Goal: Task Accomplishment & Management: Manage account settings

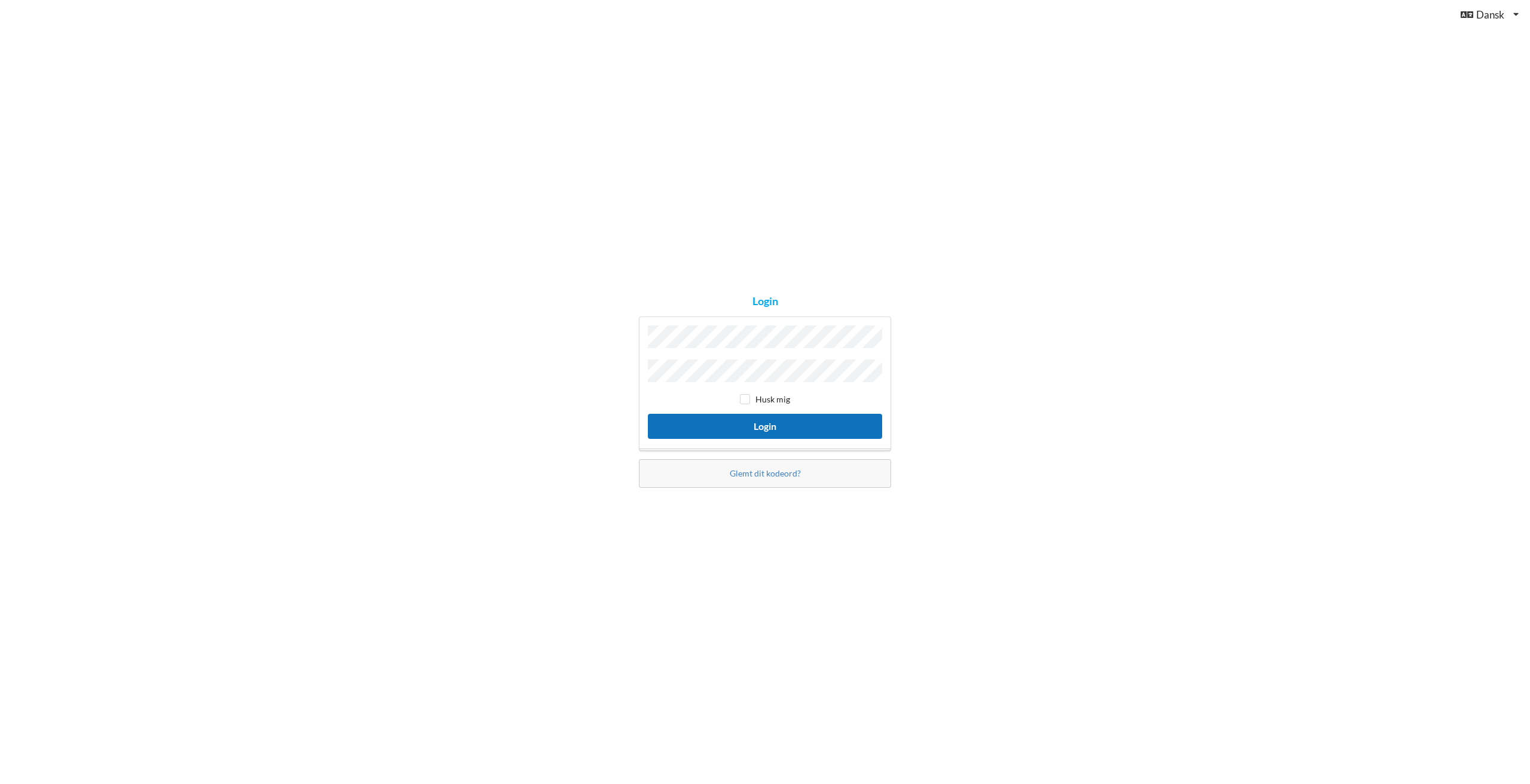
click at [750, 415] on button "Login" at bounding box center [765, 426] width 234 height 25
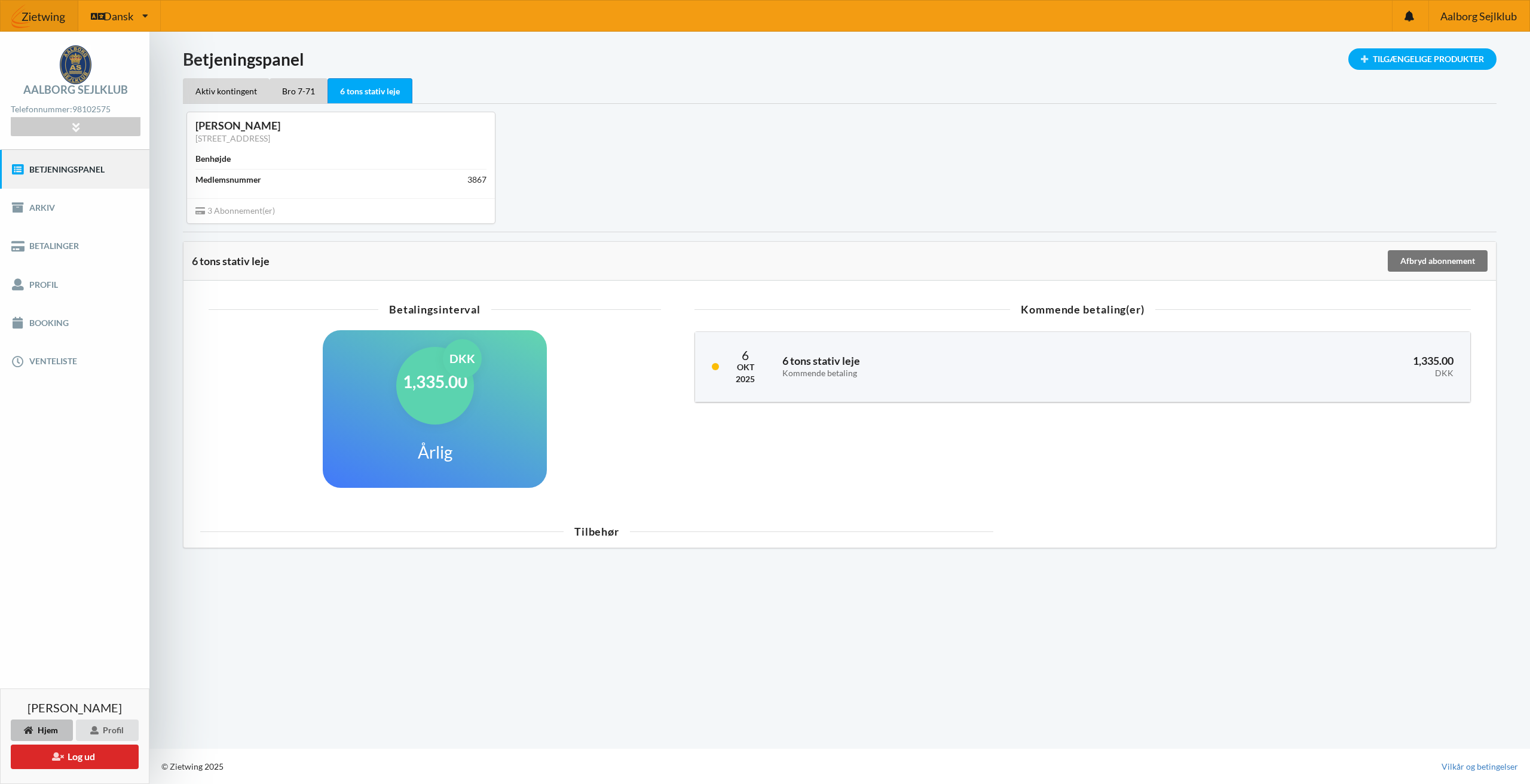
click at [1004, 202] on div "[PERSON_NAME] [STREET_ADDRESS] Benhøjde Medlemsnummer 3867 3 Abonnement(er)" at bounding box center [839, 167] width 1330 height 127
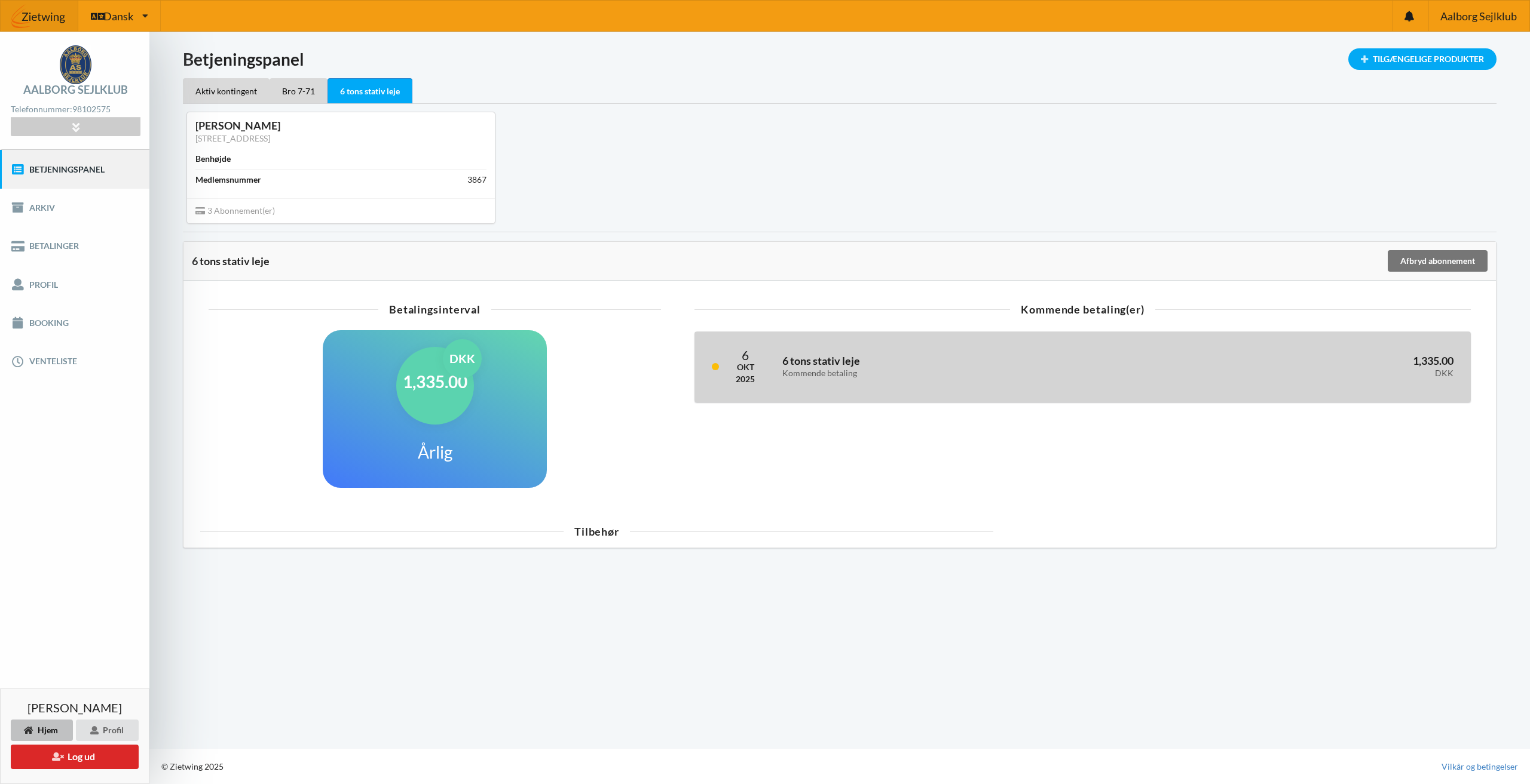
click at [1035, 358] on h3 "6 tons stativ leje Kommende betaling" at bounding box center [955, 366] width 346 height 24
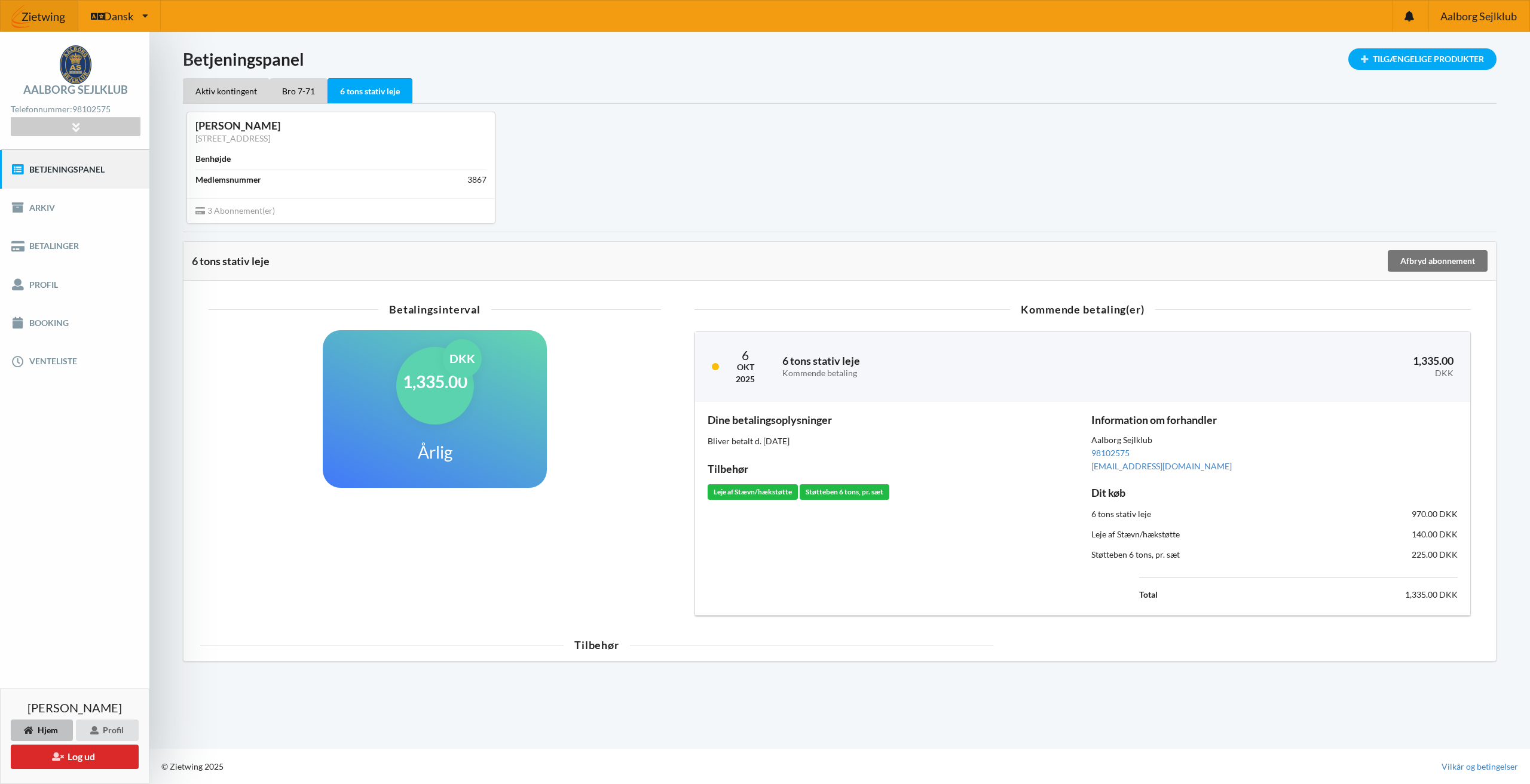
click at [472, 357] on div "DKK" at bounding box center [462, 358] width 39 height 39
click at [84, 217] on link "Arkiv" at bounding box center [74, 208] width 150 height 38
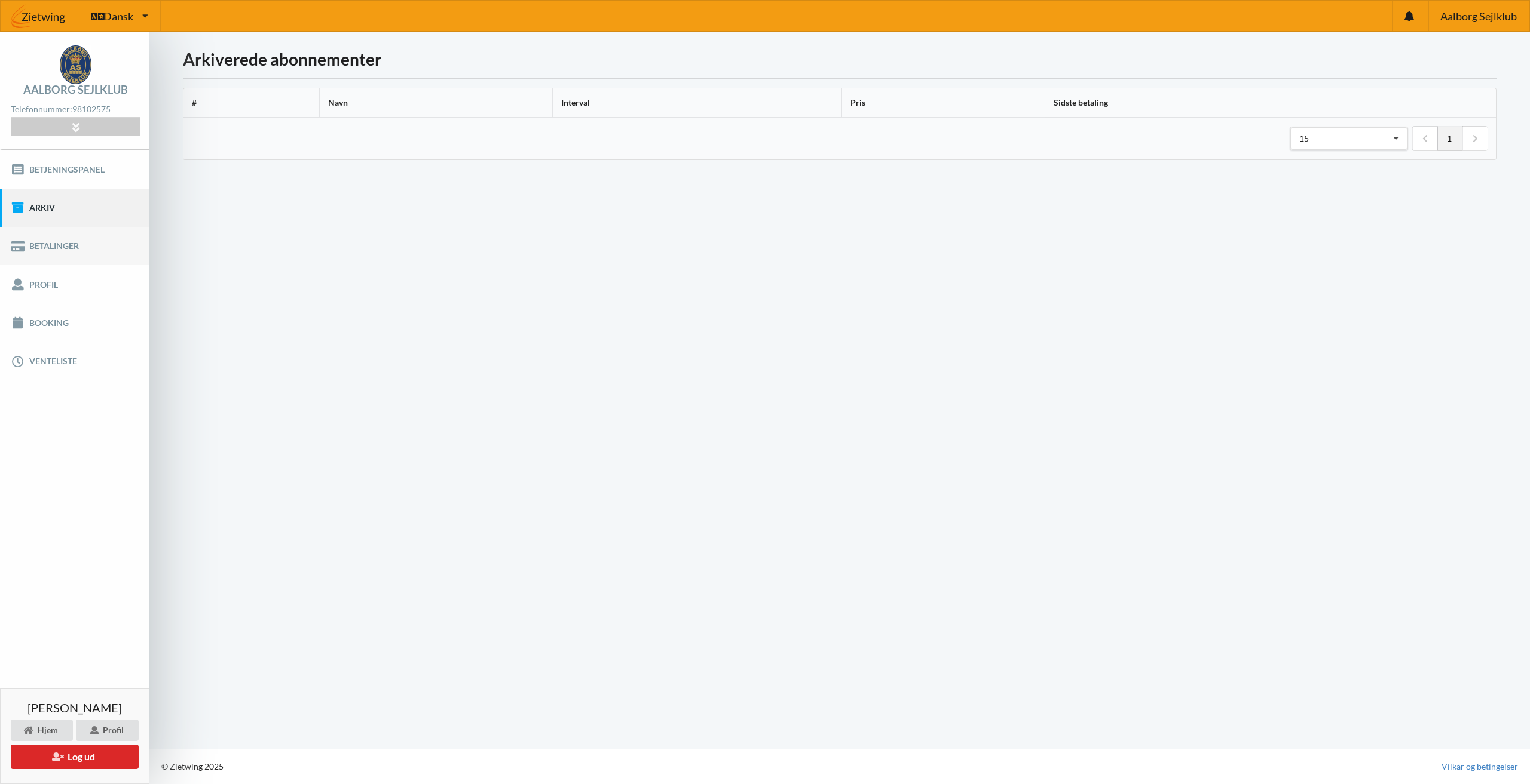
click at [76, 249] on link "Betalinger" at bounding box center [74, 246] width 150 height 38
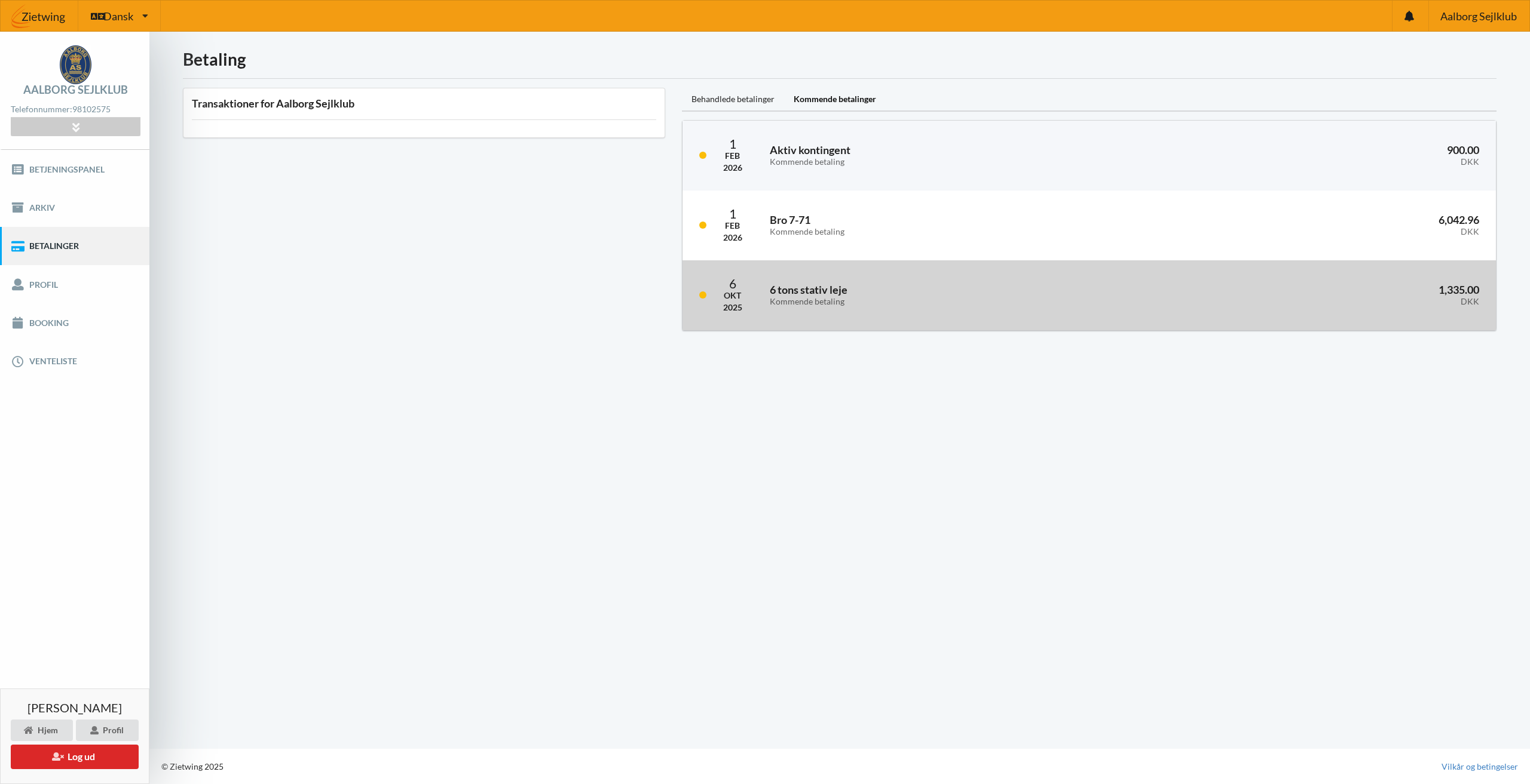
click at [892, 301] on div "Kommende betaling" at bounding box center [952, 302] width 365 height 10
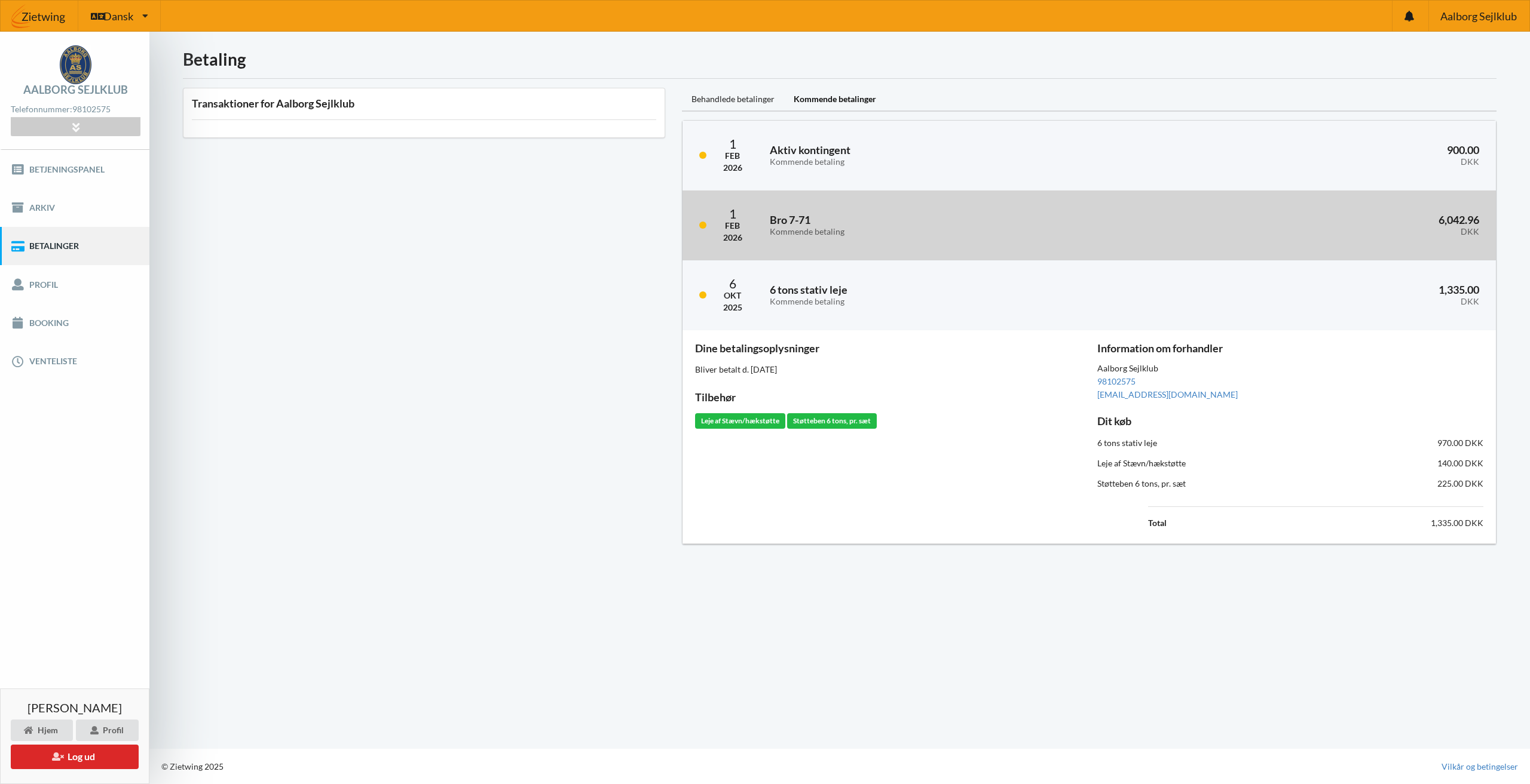
click at [888, 231] on div "Kommende betaling" at bounding box center [951, 232] width 363 height 10
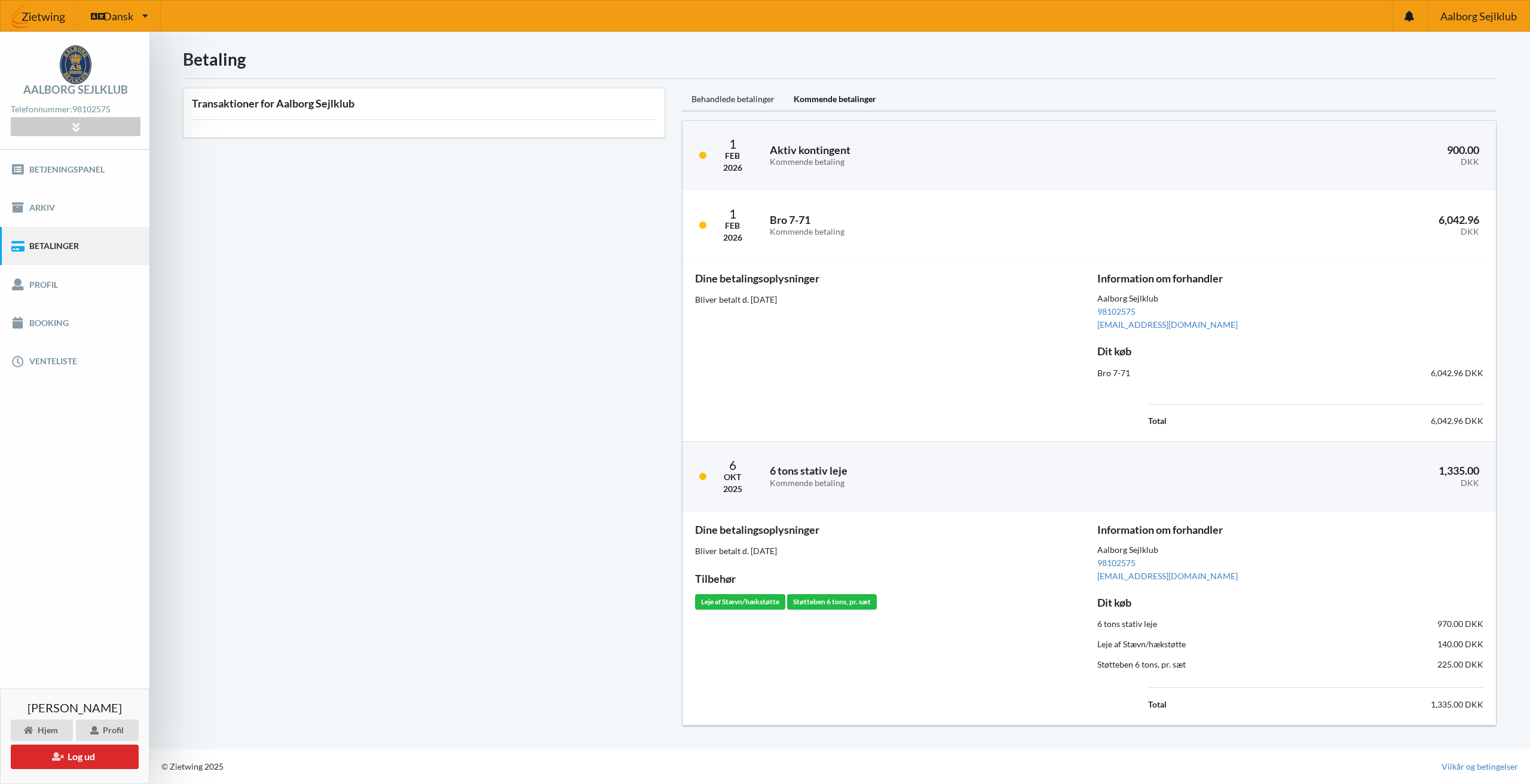
click at [74, 246] on link "Betalinger" at bounding box center [74, 246] width 150 height 38
click at [59, 168] on link "Betjeningspanel" at bounding box center [74, 169] width 150 height 38
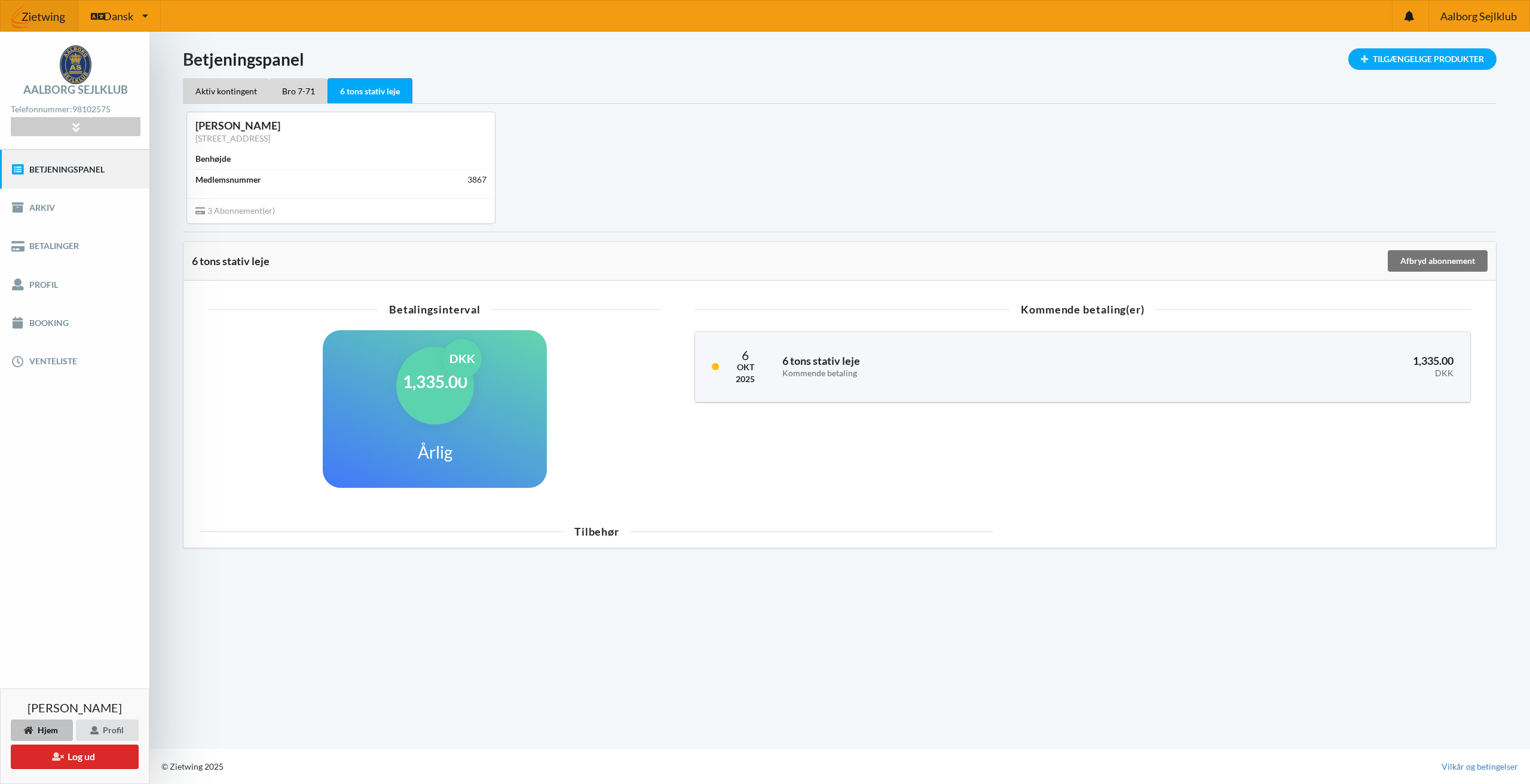
click at [302, 225] on div "[PERSON_NAME] [STREET_ADDRESS] Benhøjde Medlemsnummer 3867 3 Abonnement(er)" at bounding box center [341, 168] width 316 height 126
drag, startPoint x: 281, startPoint y: 217, endPoint x: 201, endPoint y: 208, distance: 80.5
click at [201, 208] on div "3 Abonnement(er)" at bounding box center [341, 211] width 308 height 25
click at [620, 188] on div "[PERSON_NAME] [STREET_ADDRESS] Benhøjde Medlemsnummer 3867 3 Abonnement(er)" at bounding box center [839, 167] width 1330 height 127
click at [880, 202] on div "[PERSON_NAME] [STREET_ADDRESS] Benhøjde Medlemsnummer 3867 3 Abonnement(er)" at bounding box center [839, 167] width 1330 height 127
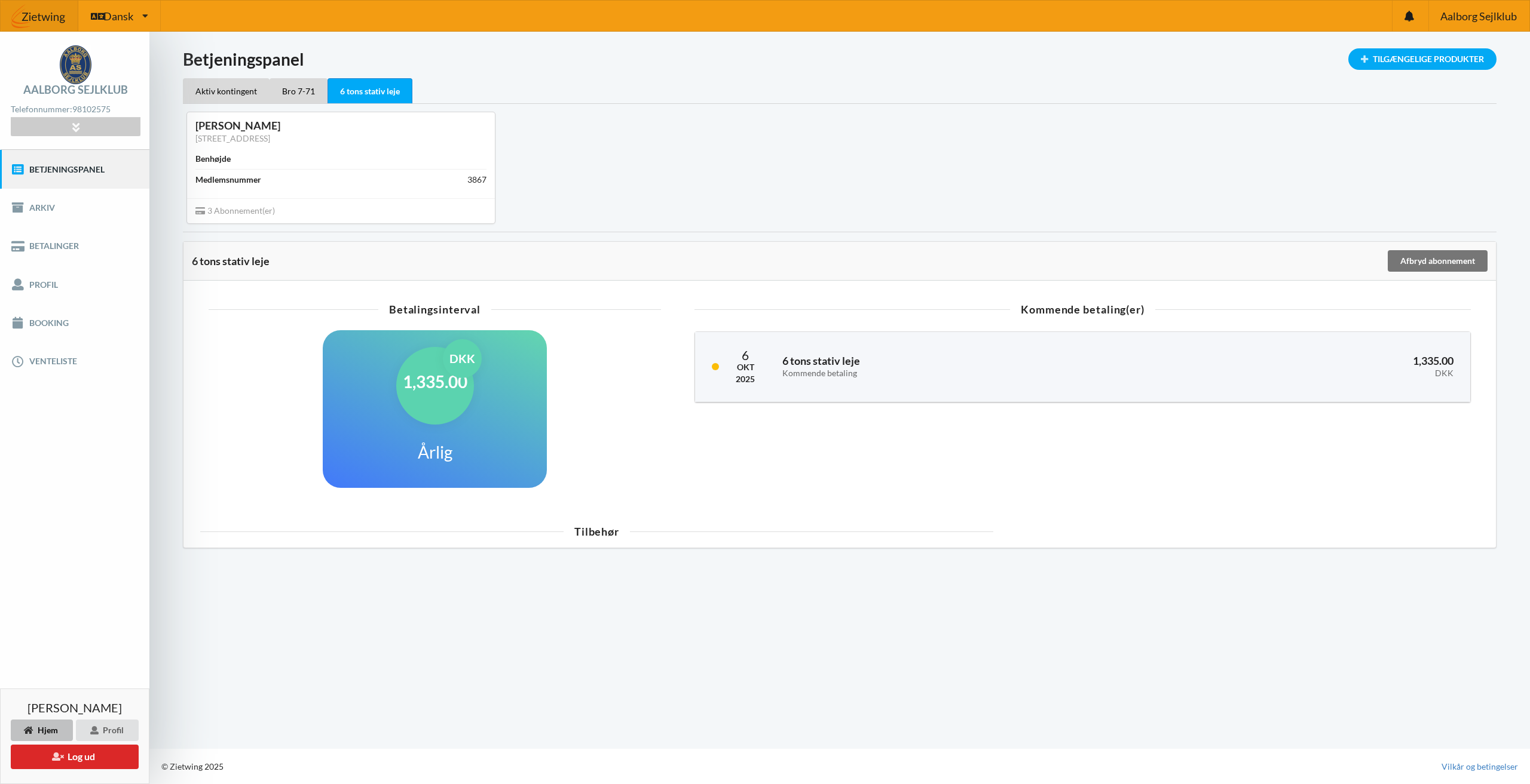
click at [284, 109] on div "[PERSON_NAME] [STREET_ADDRESS] Benhøjde Medlemsnummer 3867 3 Abonnement(er)" at bounding box center [341, 168] width 316 height 126
click at [289, 103] on div "Bro 7-71" at bounding box center [298, 91] width 58 height 25
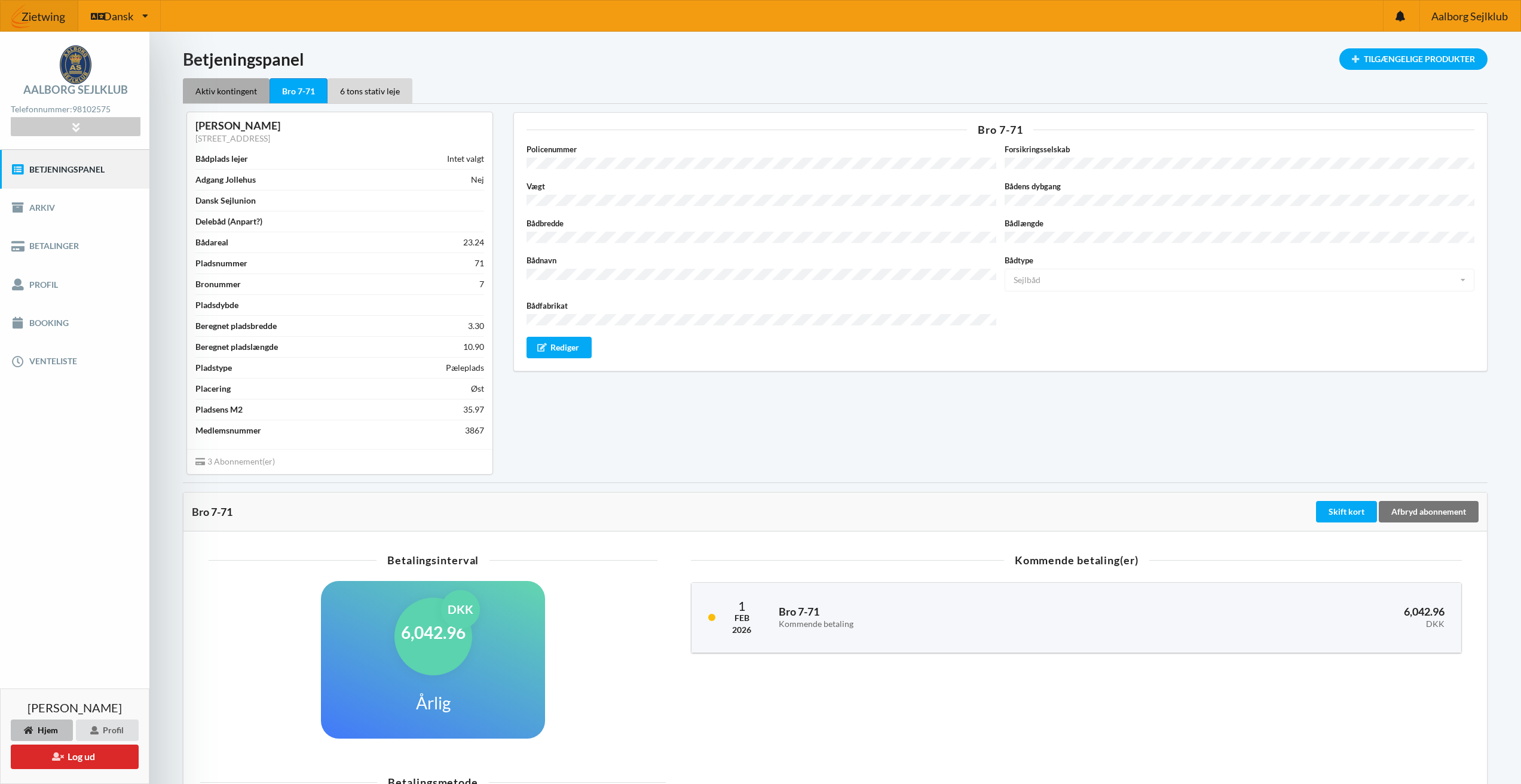
click at [250, 96] on div "Aktiv kontingent" at bounding box center [226, 91] width 86 height 25
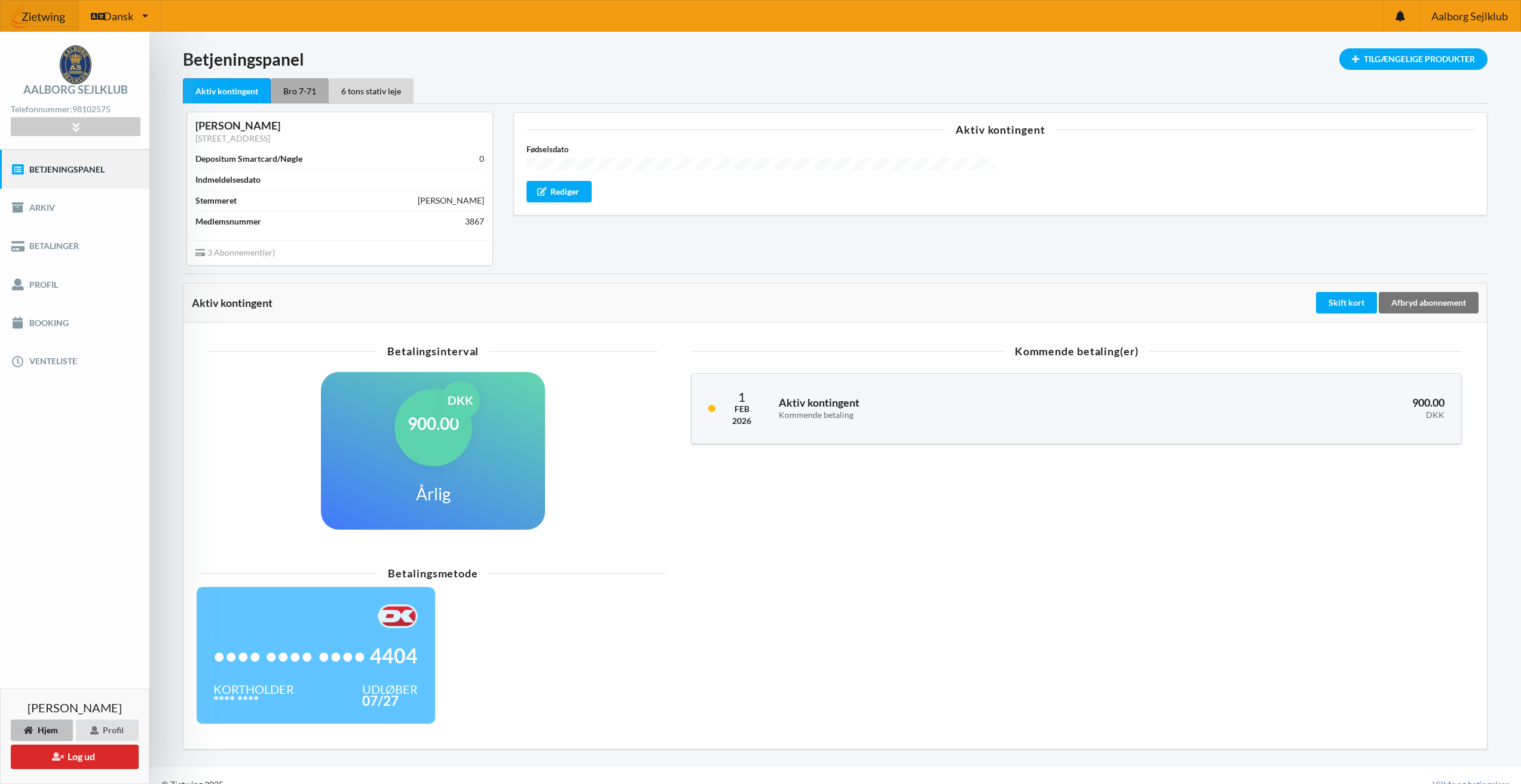
click at [290, 95] on div "Bro 7-71" at bounding box center [299, 91] width 58 height 25
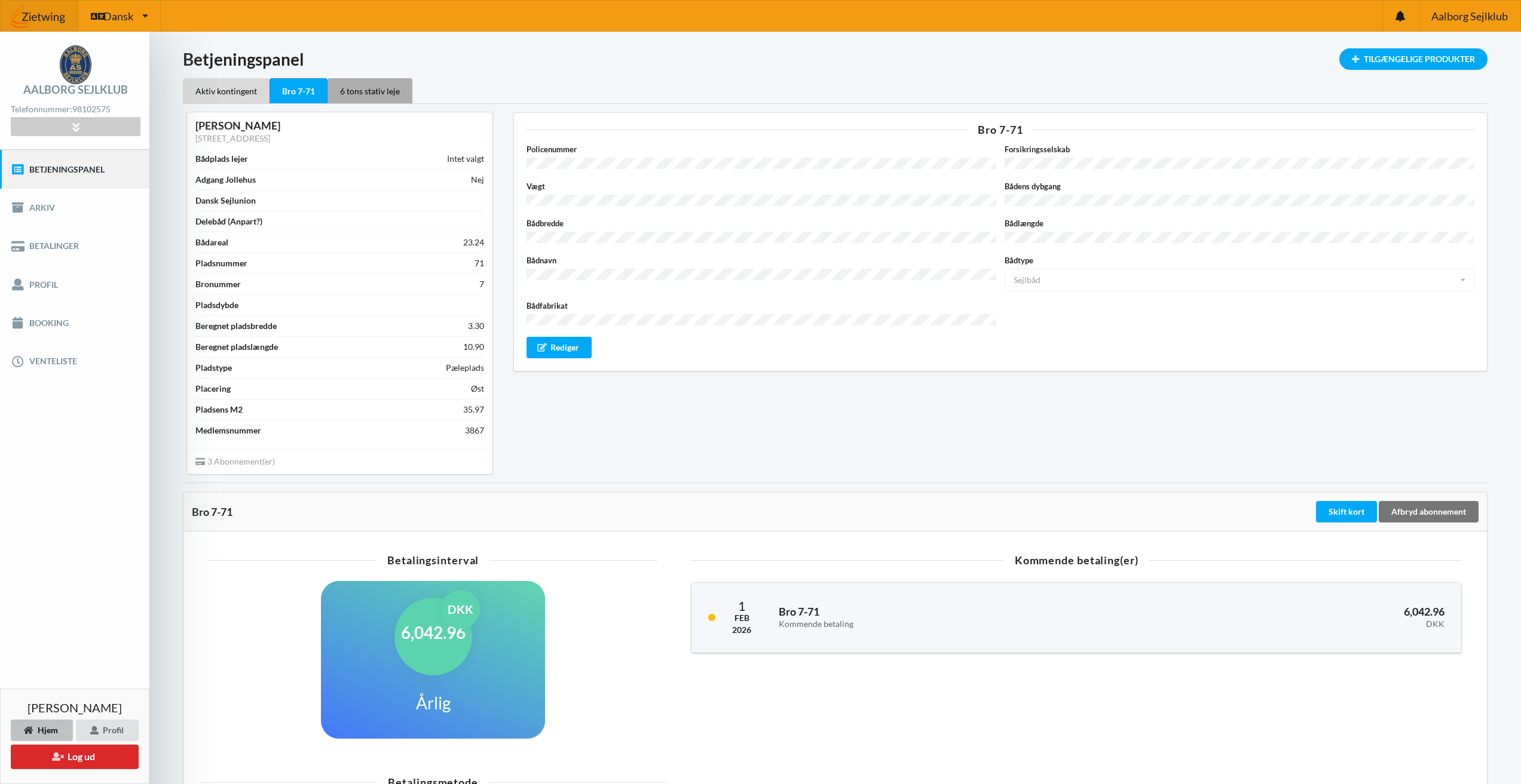
click at [365, 89] on div "6 tons stativ leje" at bounding box center [370, 91] width 85 height 25
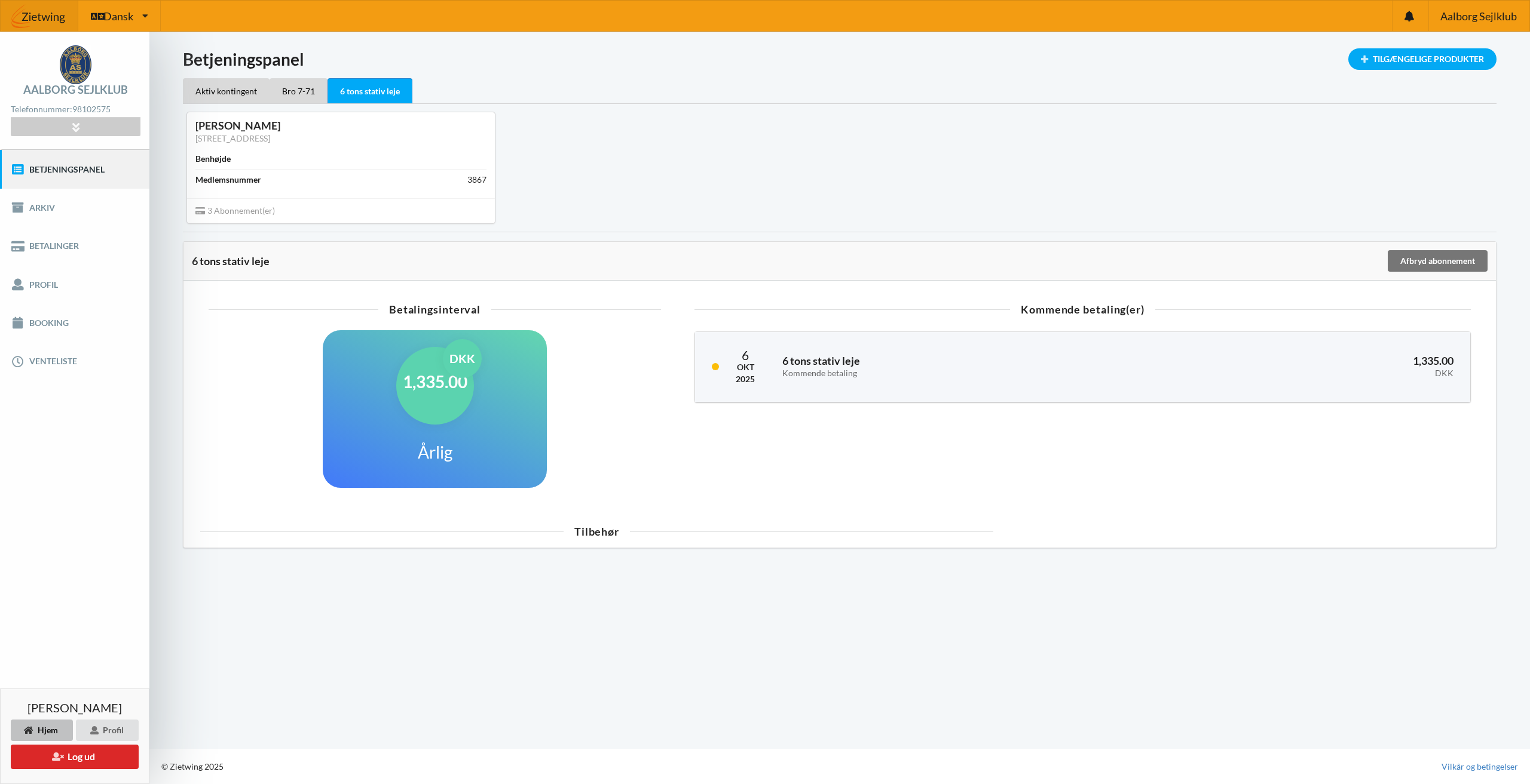
click at [737, 453] on div "Kommende betaling(er) 6 Okt 2025 6 tons stativ leje Kommende betaling 1,335.00 …" at bounding box center [1082, 404] width 810 height 214
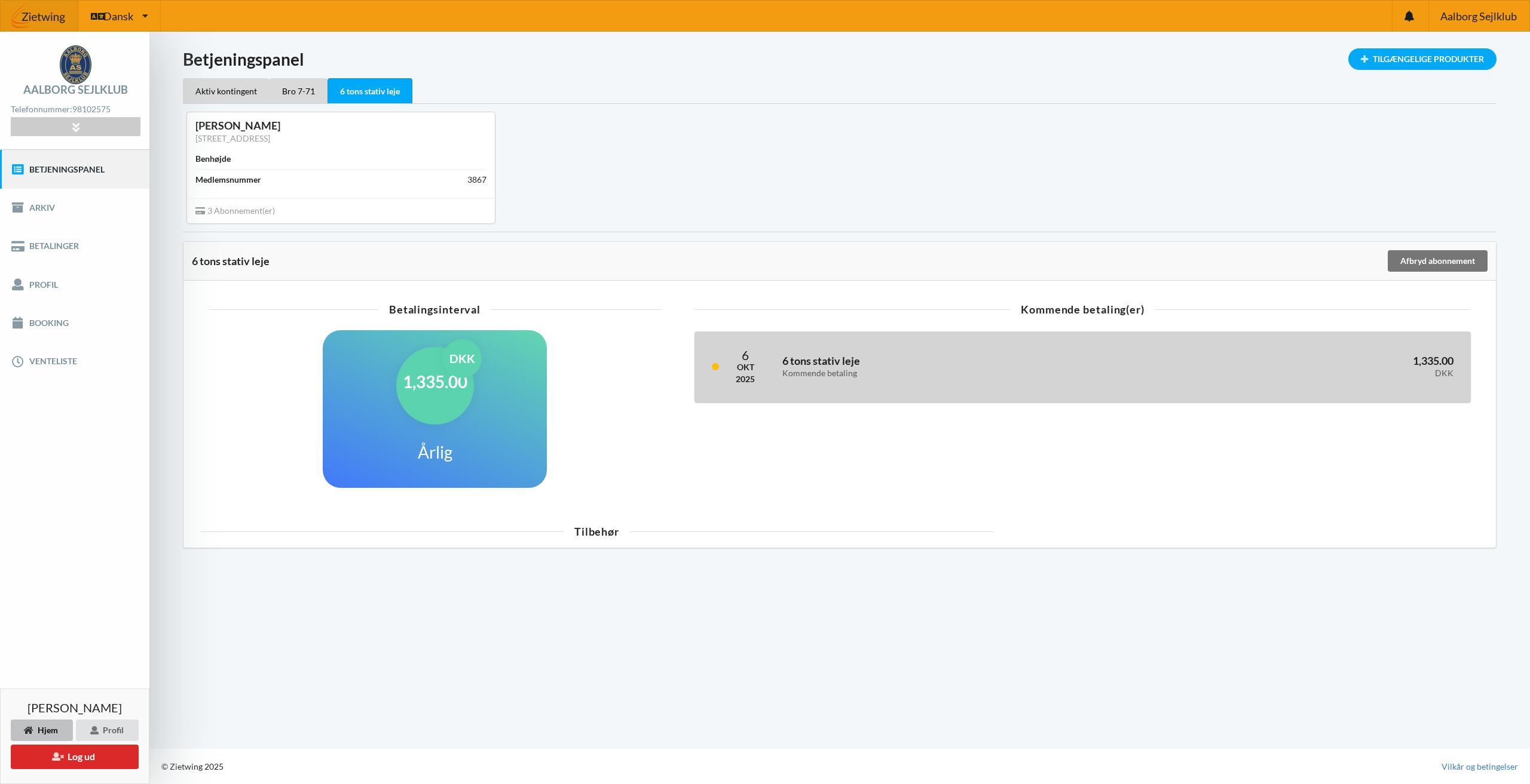
click at [787, 389] on div "6 Okt 2025 6 tons stativ leje Kommende betaling 1,335.00 DKK" at bounding box center [1082, 367] width 775 height 70
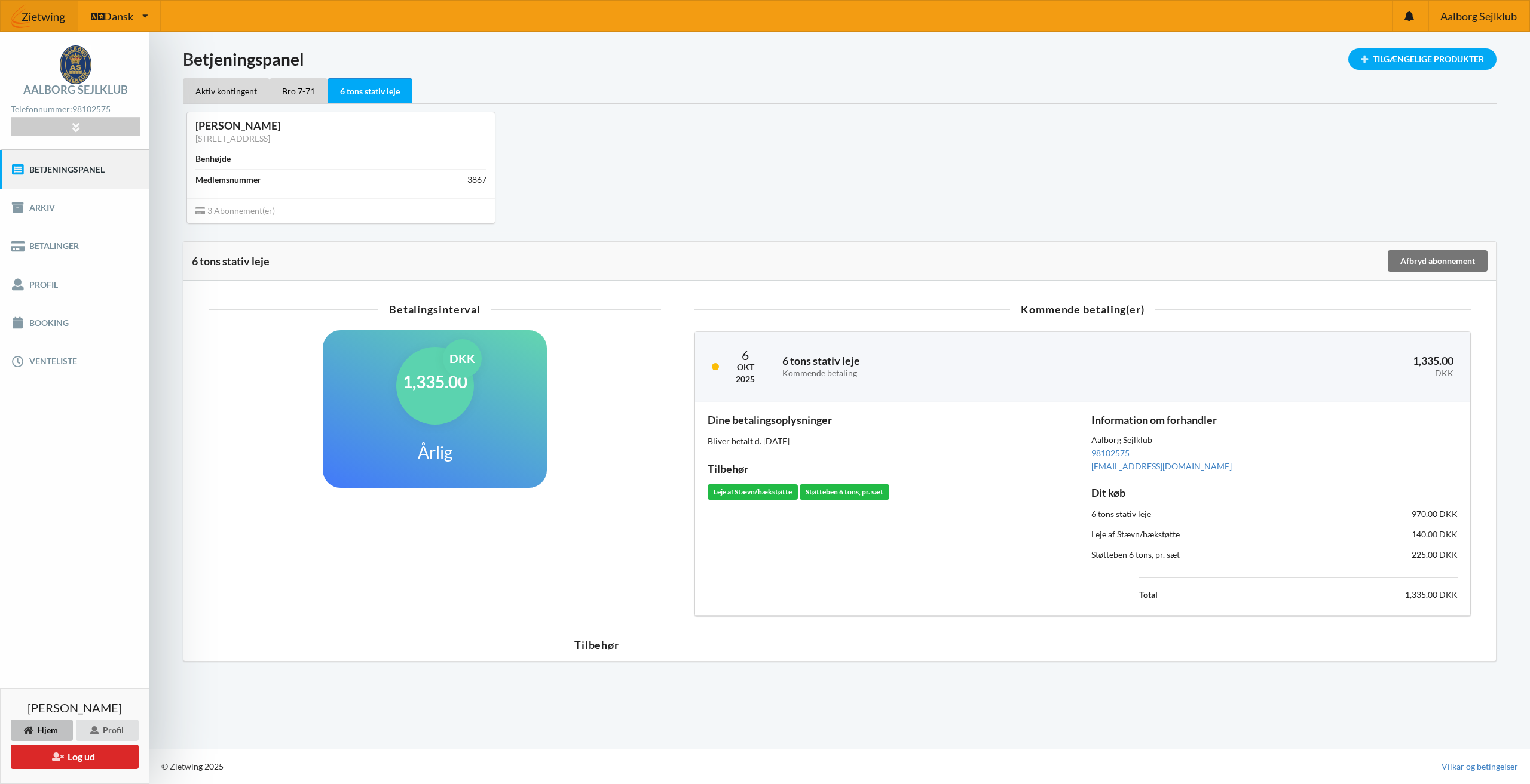
click at [723, 648] on div "Tilbehør" at bounding box center [597, 645] width 793 height 11
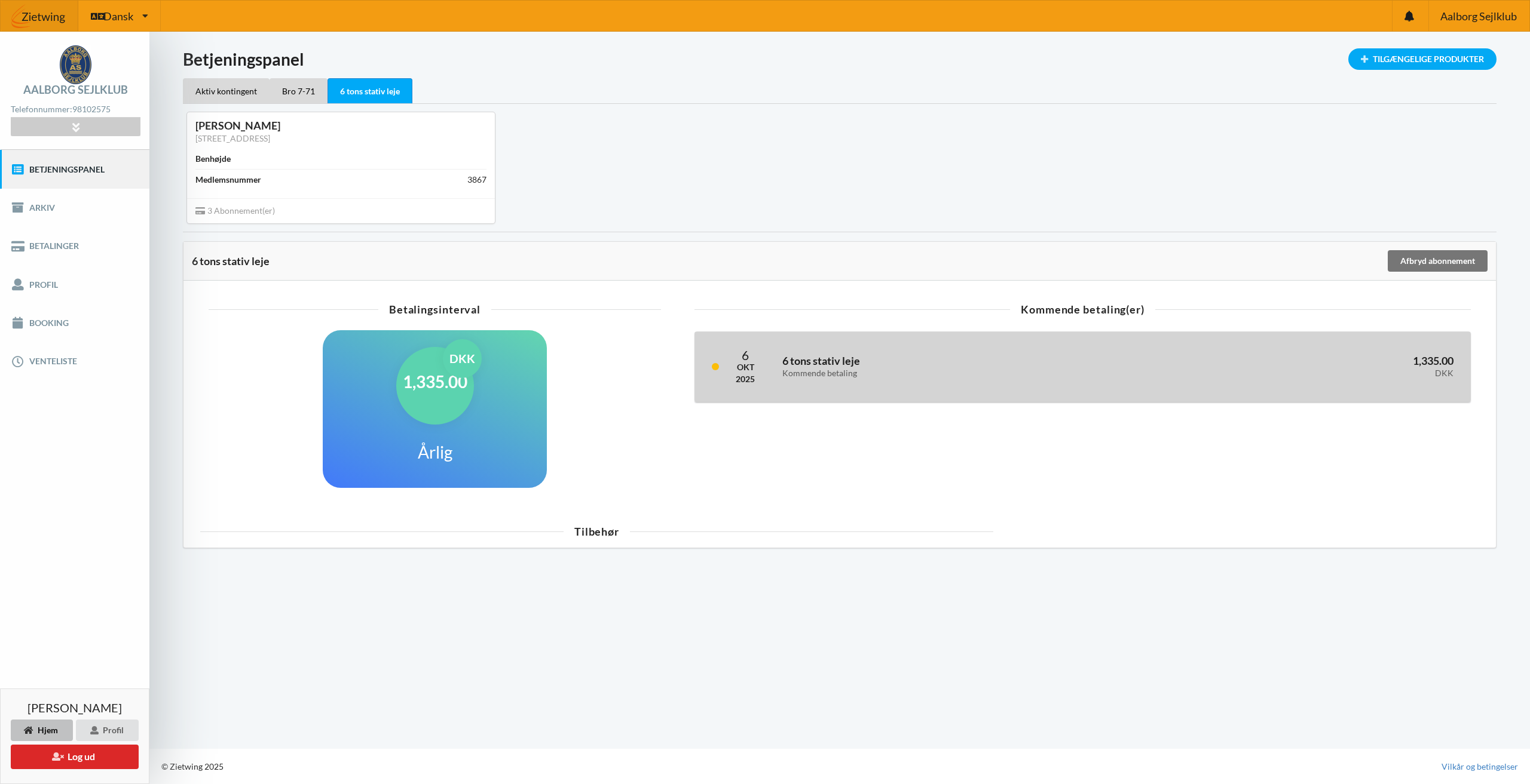
click at [1060, 380] on div "6 tons stativ leje Kommende betaling" at bounding box center [955, 367] width 363 height 39
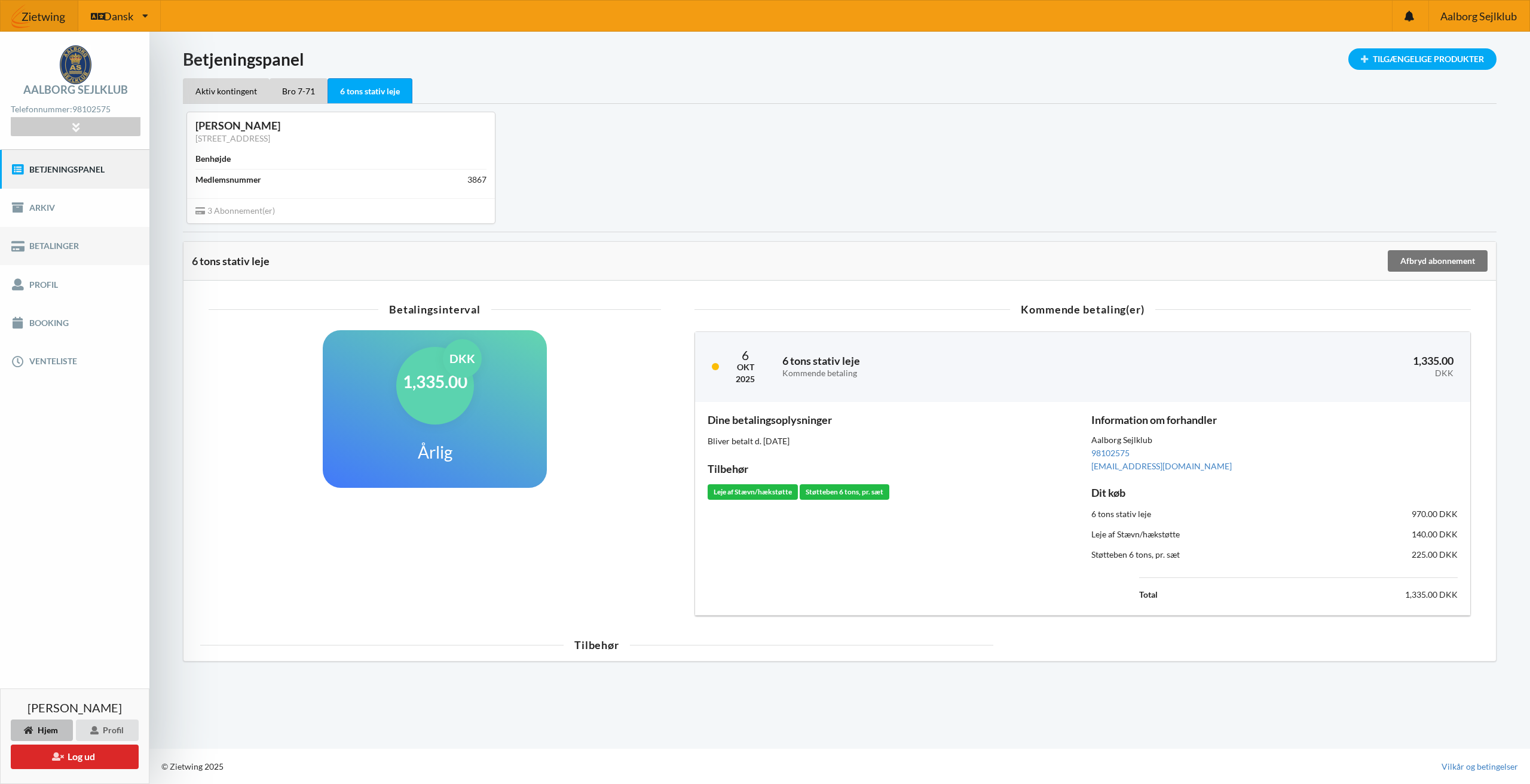
click at [80, 233] on link "Betalinger" at bounding box center [74, 246] width 150 height 38
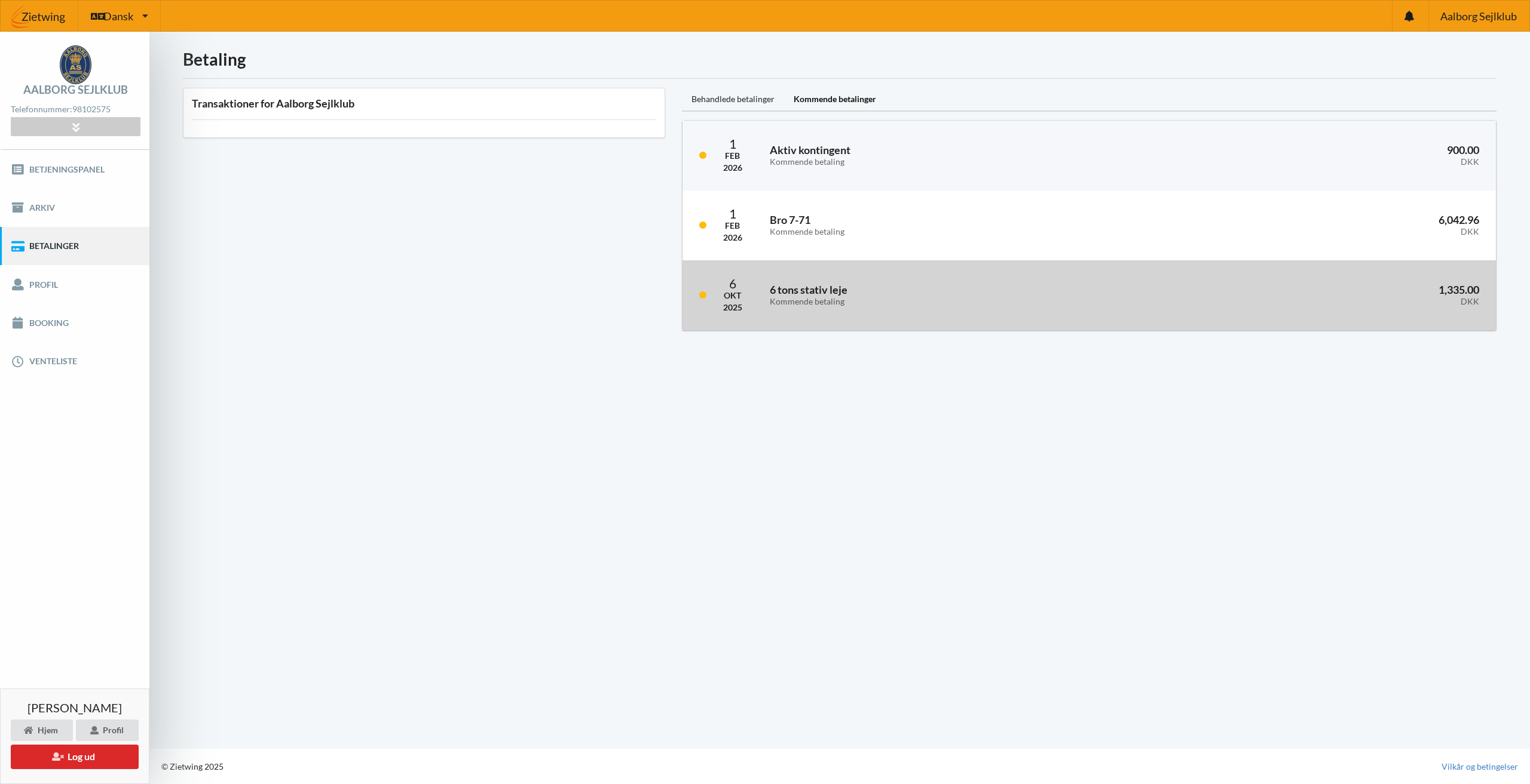
click at [909, 302] on div "Kommende betaling" at bounding box center [952, 302] width 365 height 10
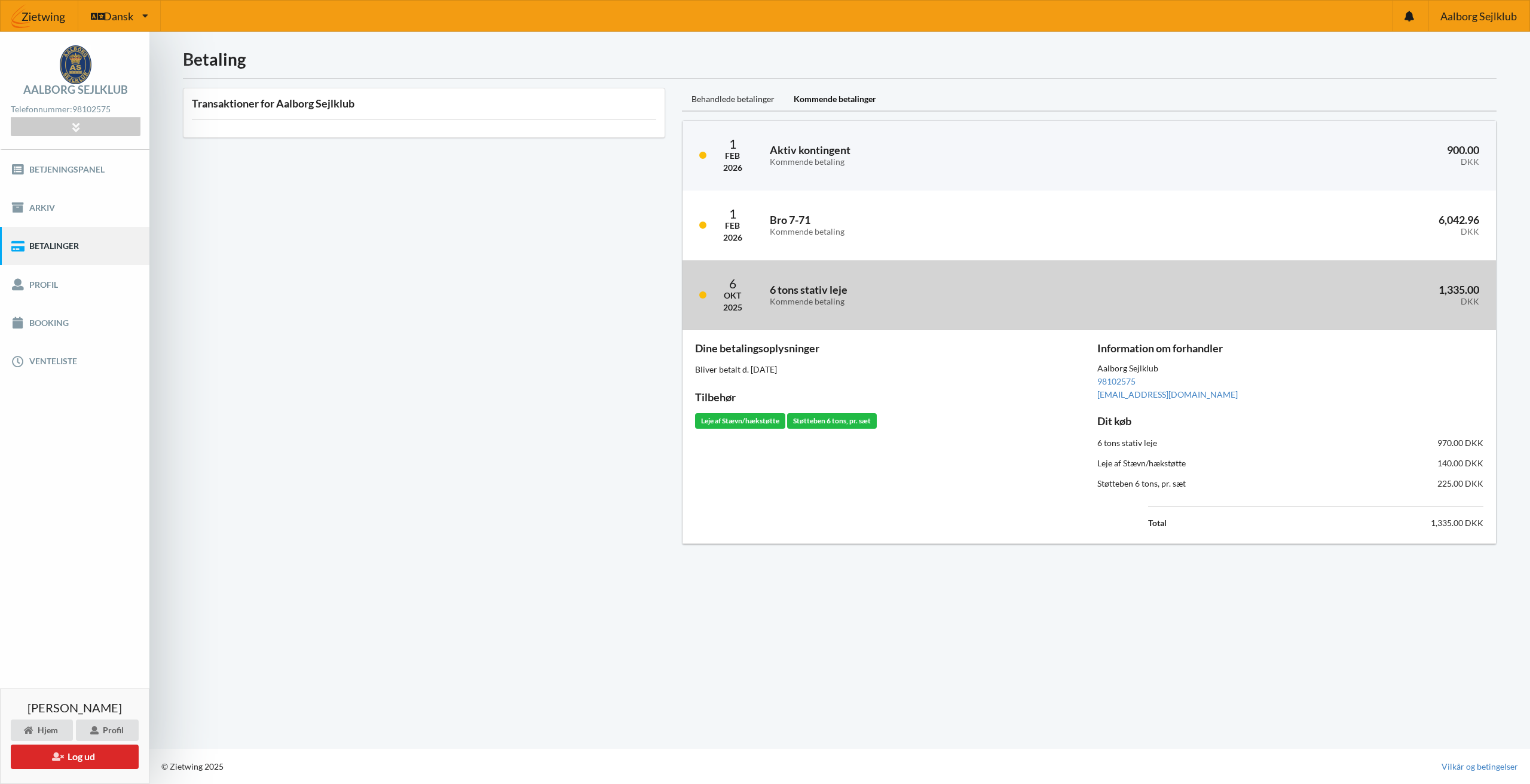
click at [850, 312] on div "6 tons stativ leje Kommende betaling" at bounding box center [952, 295] width 382 height 39
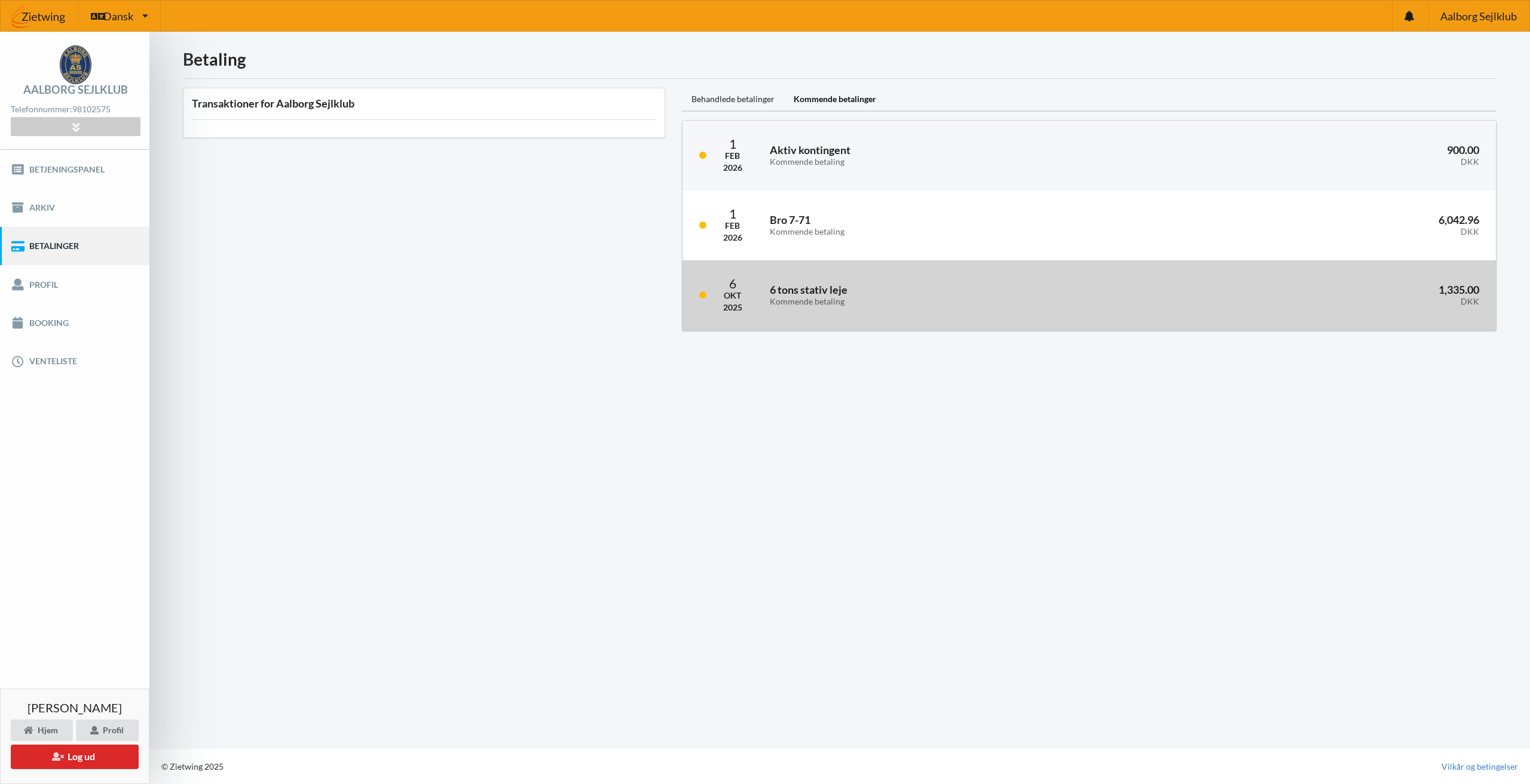
click at [850, 312] on div "6 tons stativ leje Kommende betaling" at bounding box center [952, 295] width 382 height 39
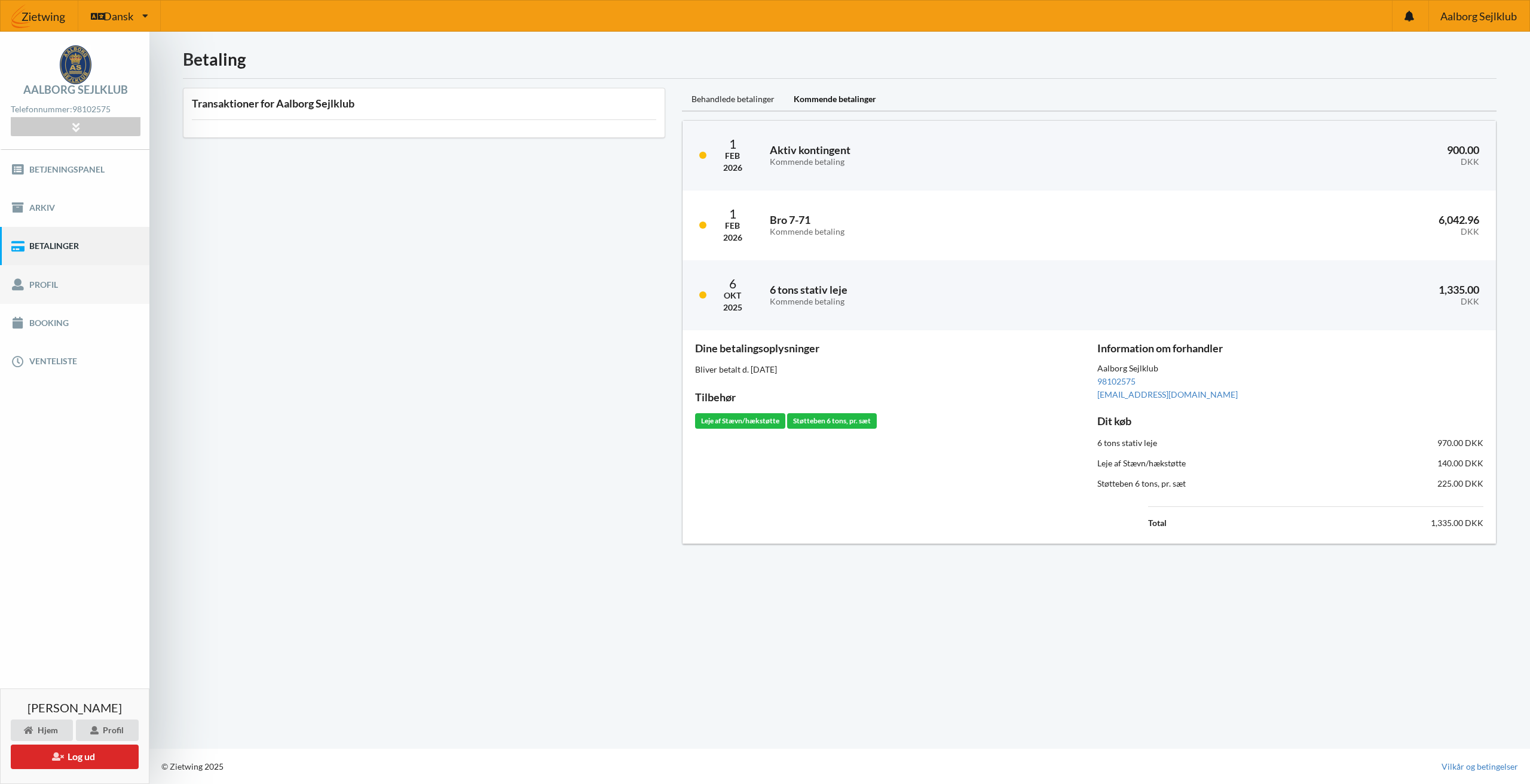
click at [14, 266] on link "Profil" at bounding box center [74, 285] width 150 height 38
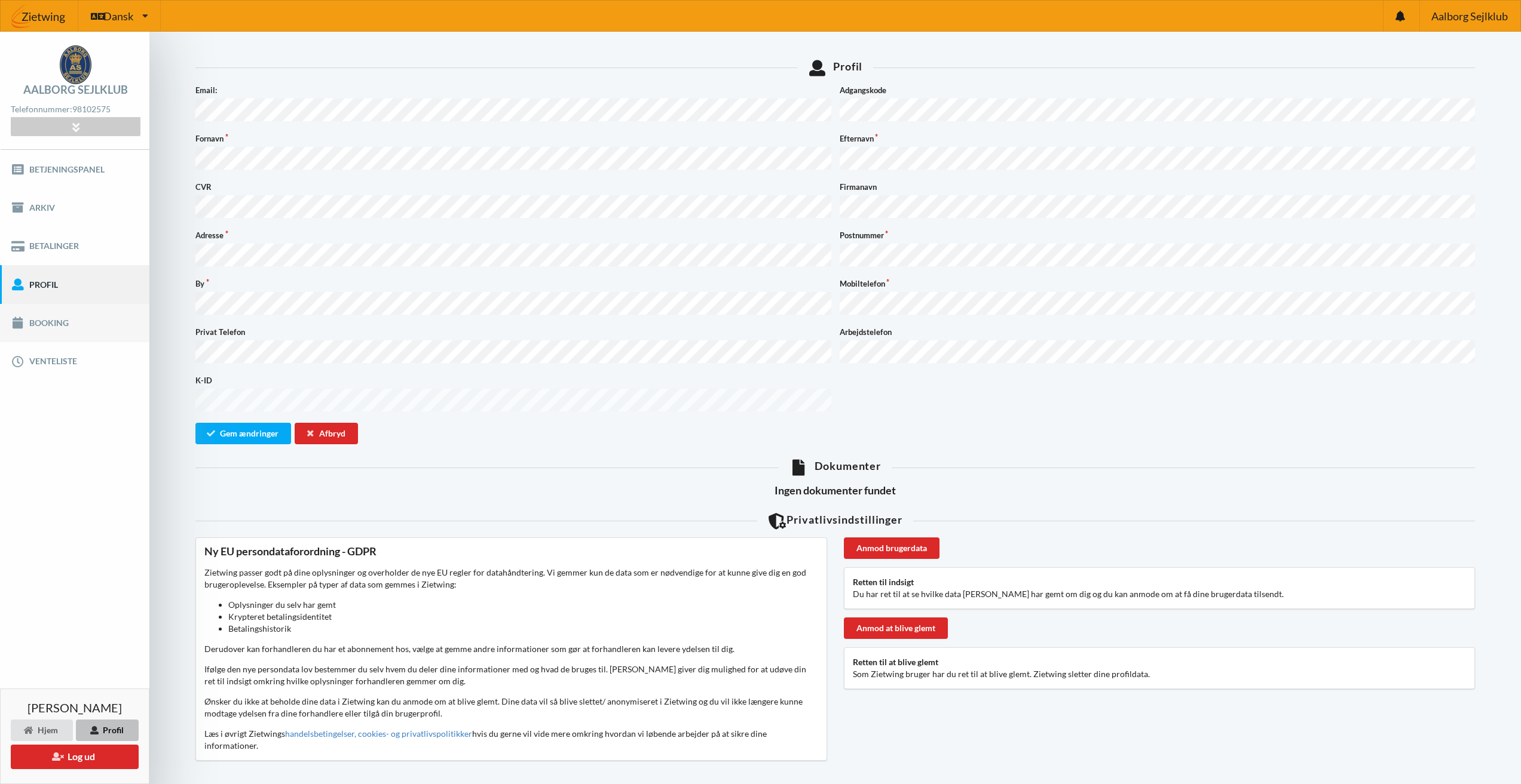
click at [72, 329] on link "Booking" at bounding box center [75, 323] width 150 height 38
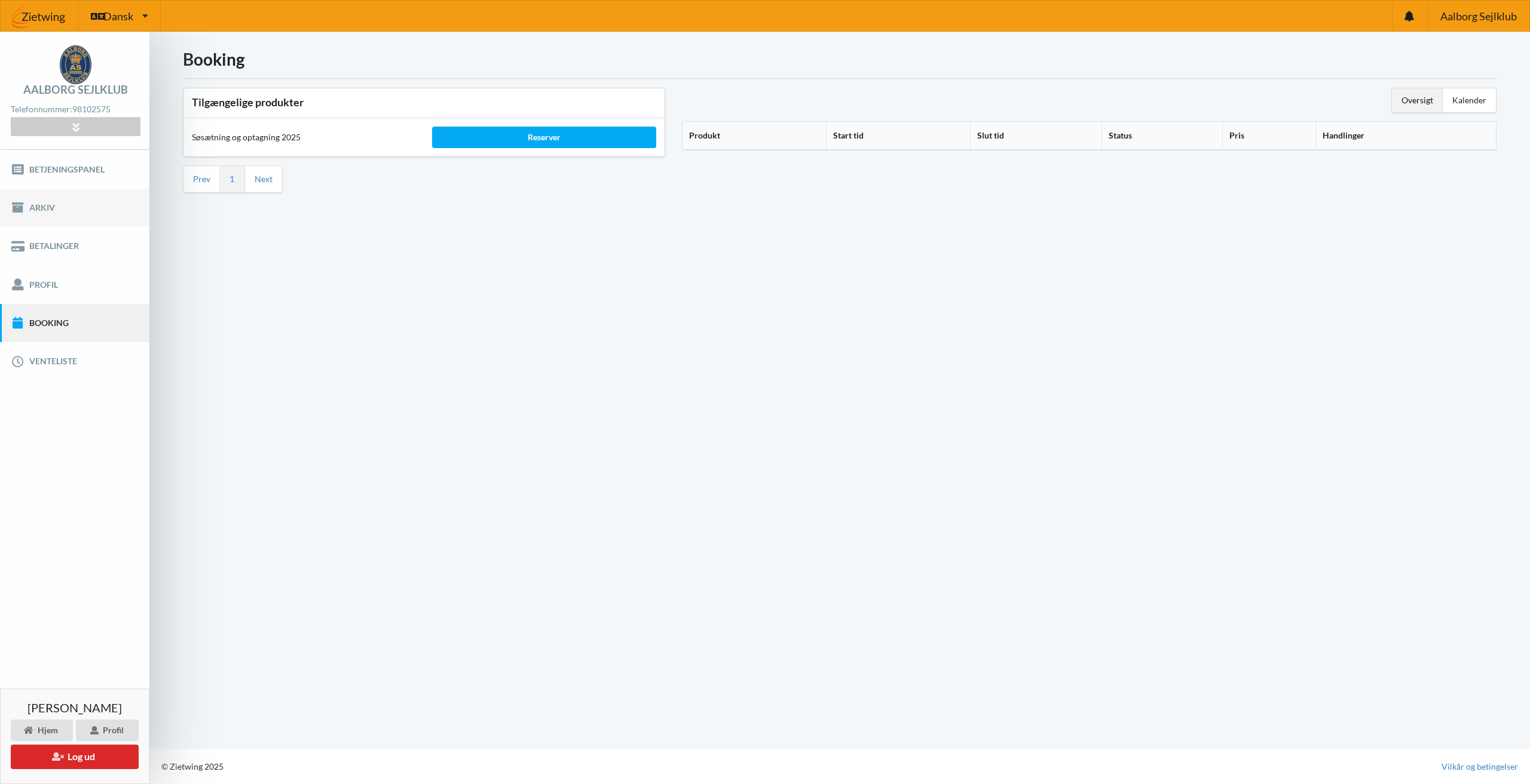
click at [48, 208] on link "Arkiv" at bounding box center [74, 208] width 150 height 38
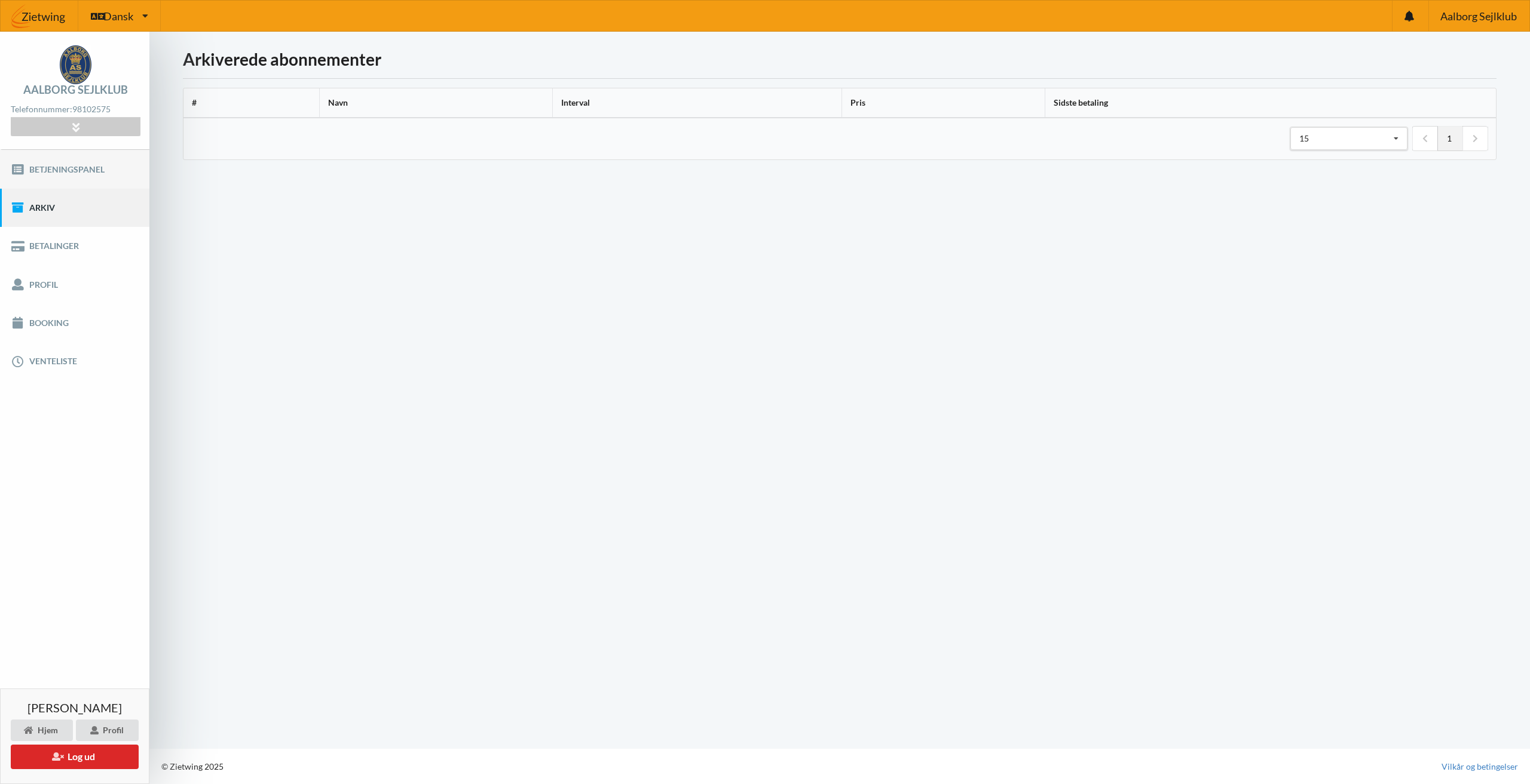
click at [53, 166] on link "Betjeningspanel" at bounding box center [74, 169] width 150 height 38
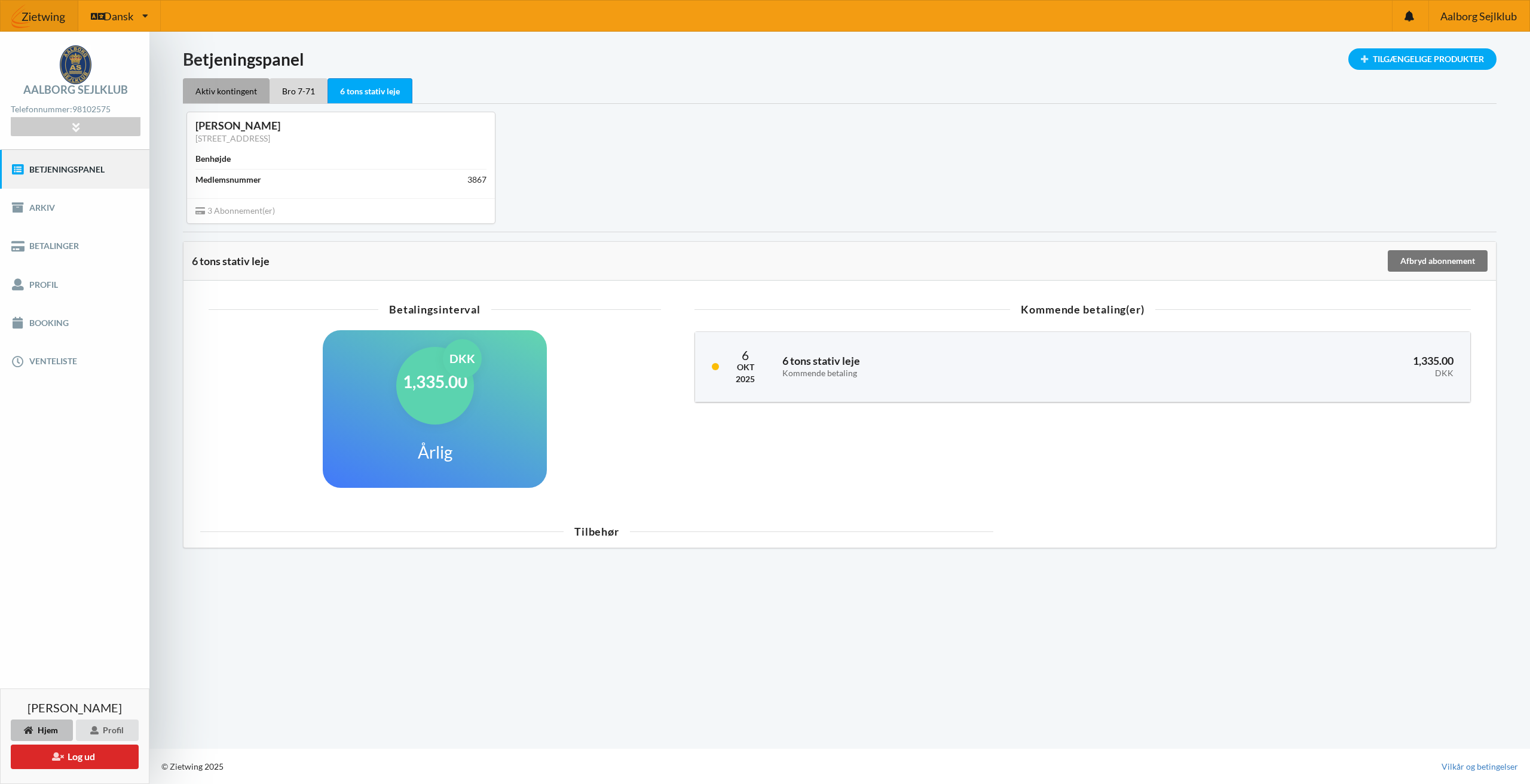
click at [235, 89] on div "Aktiv kontingent" at bounding box center [226, 91] width 86 height 25
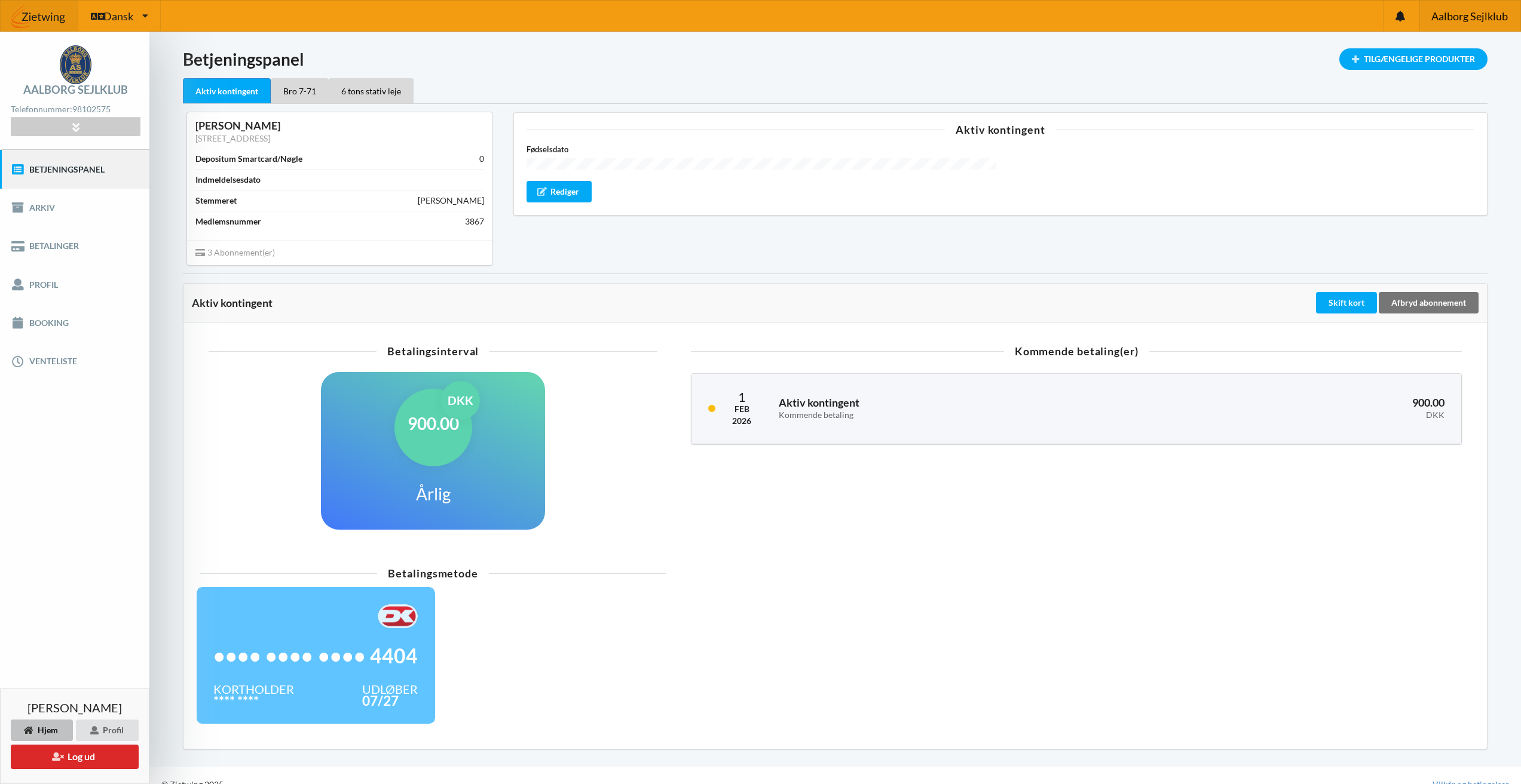
click at [1470, 19] on span "Aalborg Sejlklub" at bounding box center [1469, 15] width 77 height 11
click at [122, 27] on div "Dansk Engelsk Dansk" at bounding box center [119, 15] width 82 height 30
click at [338, 91] on div "6 tons stativ leje" at bounding box center [371, 91] width 85 height 25
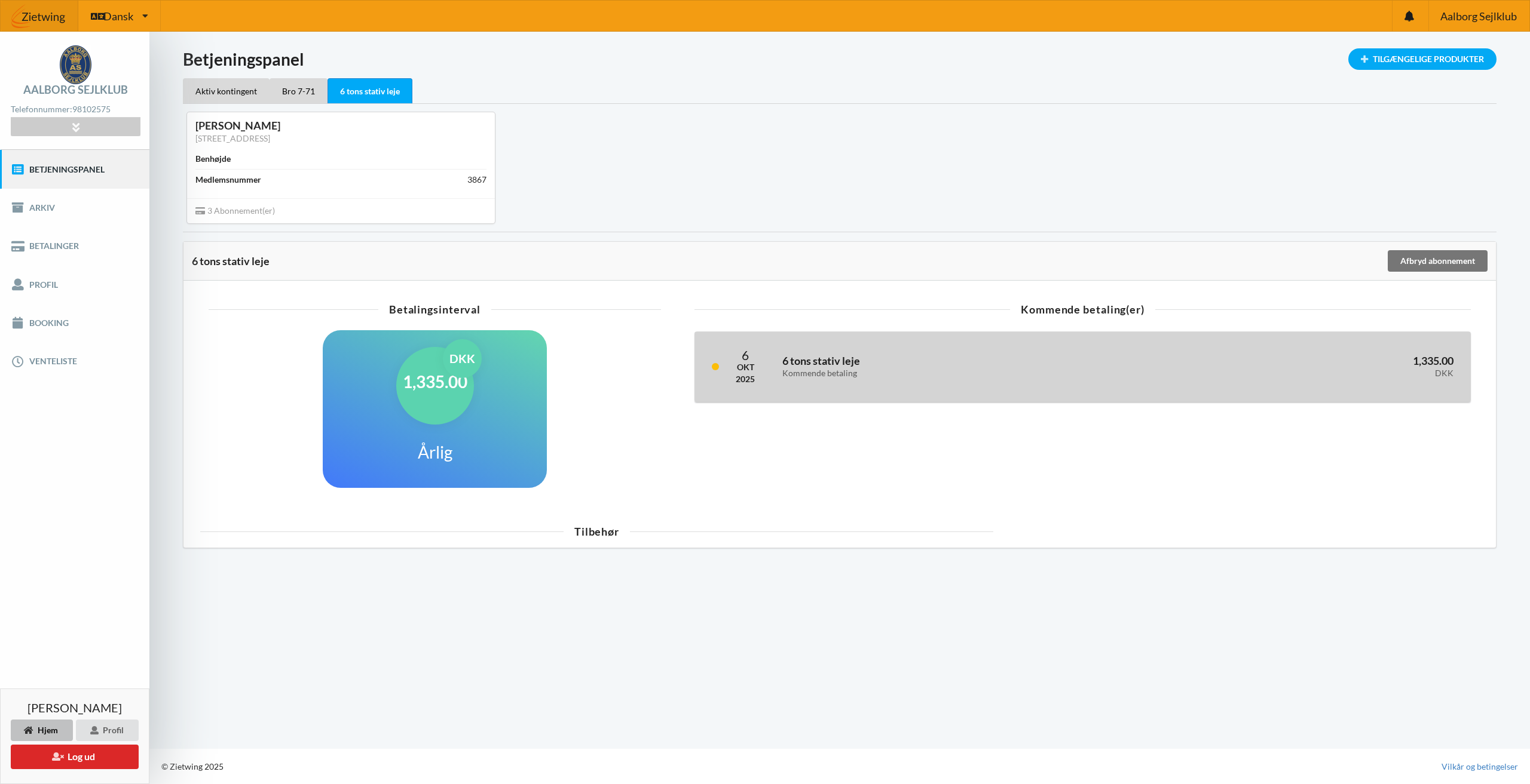
click at [942, 370] on div "Kommende betaling" at bounding box center [955, 374] width 346 height 10
